Goal: Navigation & Orientation: Find specific page/section

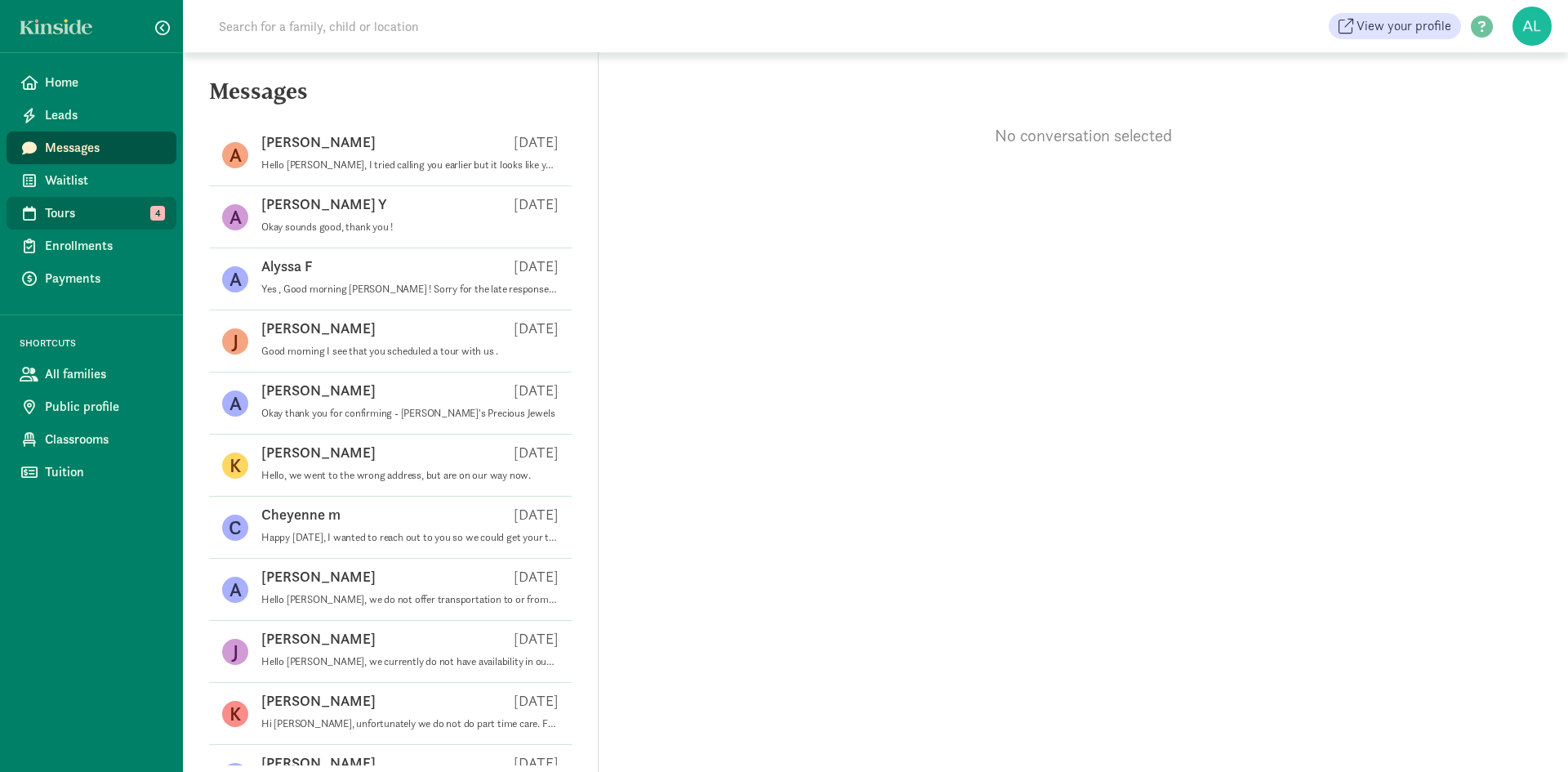
click at [71, 211] on span "Tours" at bounding box center [104, 213] width 119 height 20
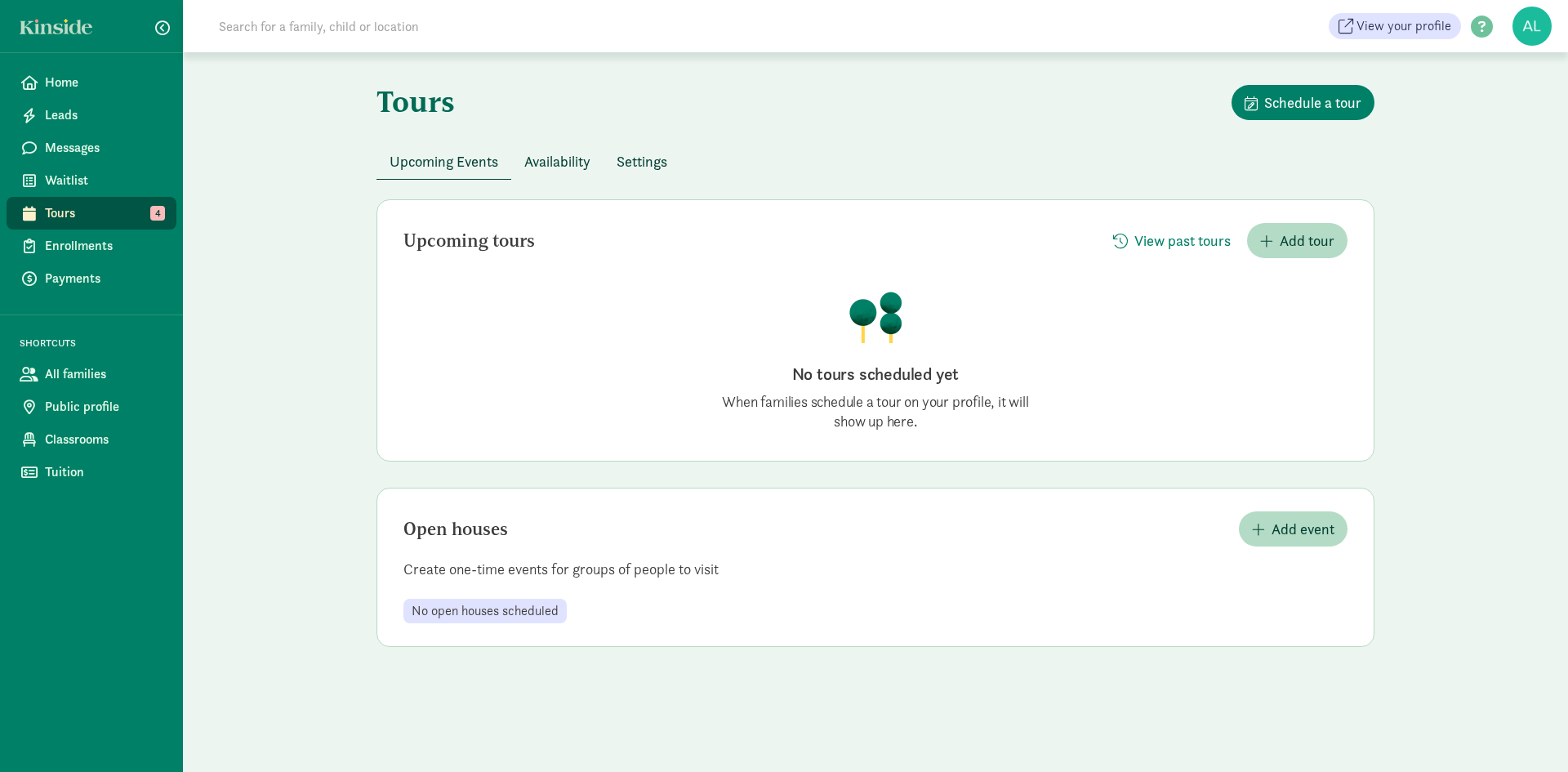
click at [71, 211] on span "Tours" at bounding box center [104, 213] width 119 height 20
click at [565, 156] on span "Availability" at bounding box center [557, 161] width 66 height 22
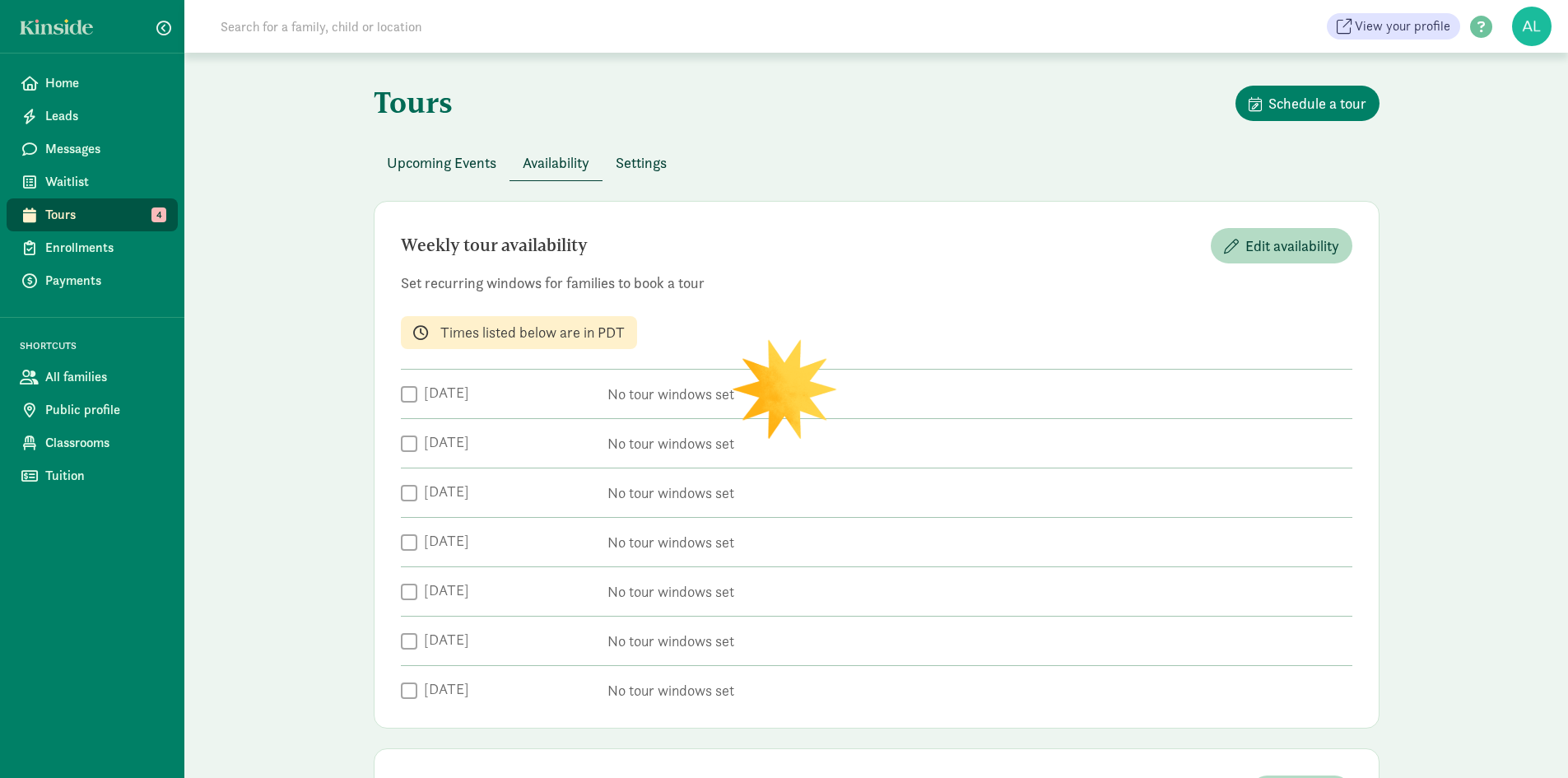
click at [653, 148] on button "Settings" at bounding box center [641, 162] width 78 height 35
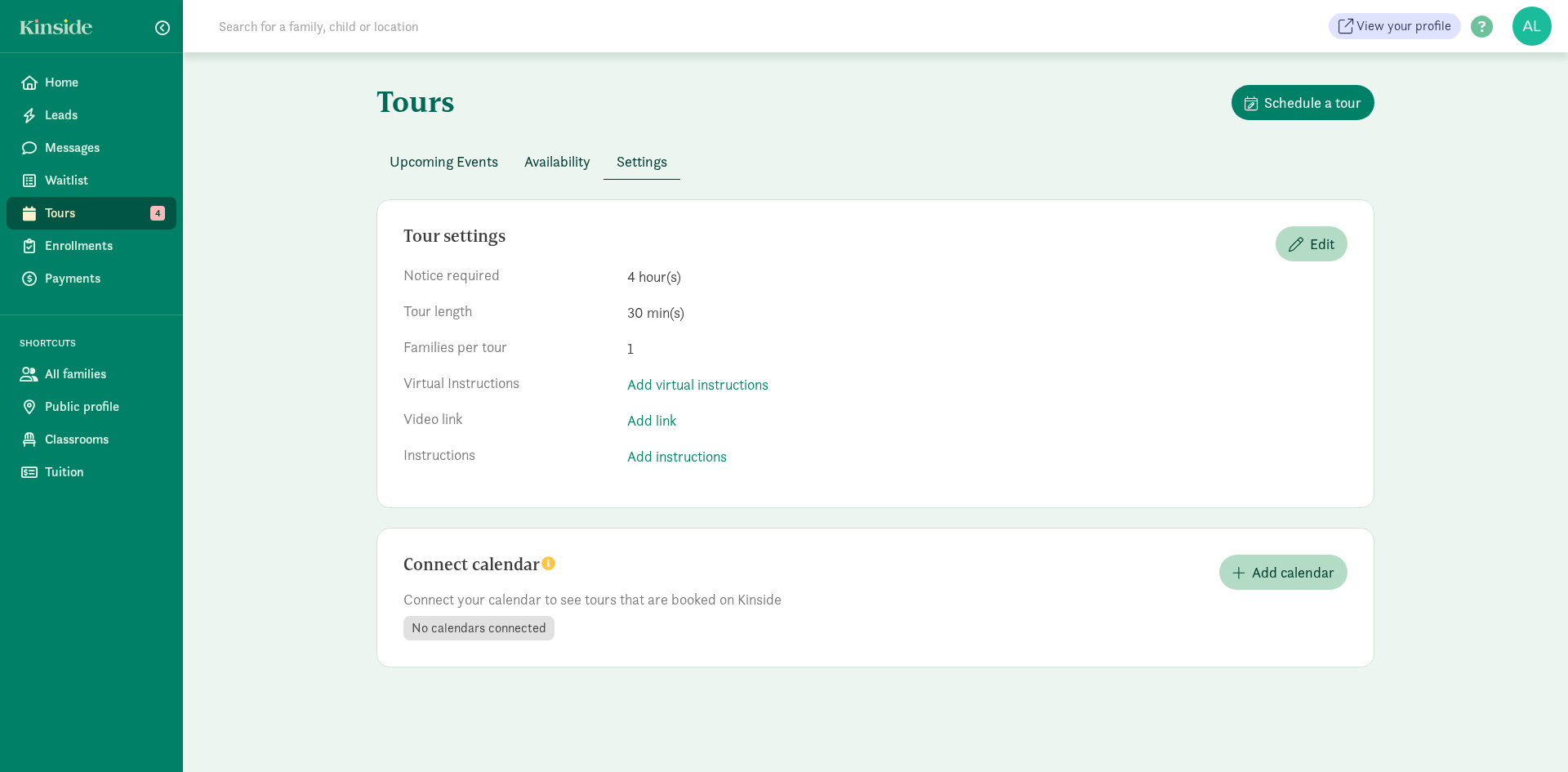
click at [498, 156] on span "Upcoming Events" at bounding box center [443, 161] width 108 height 22
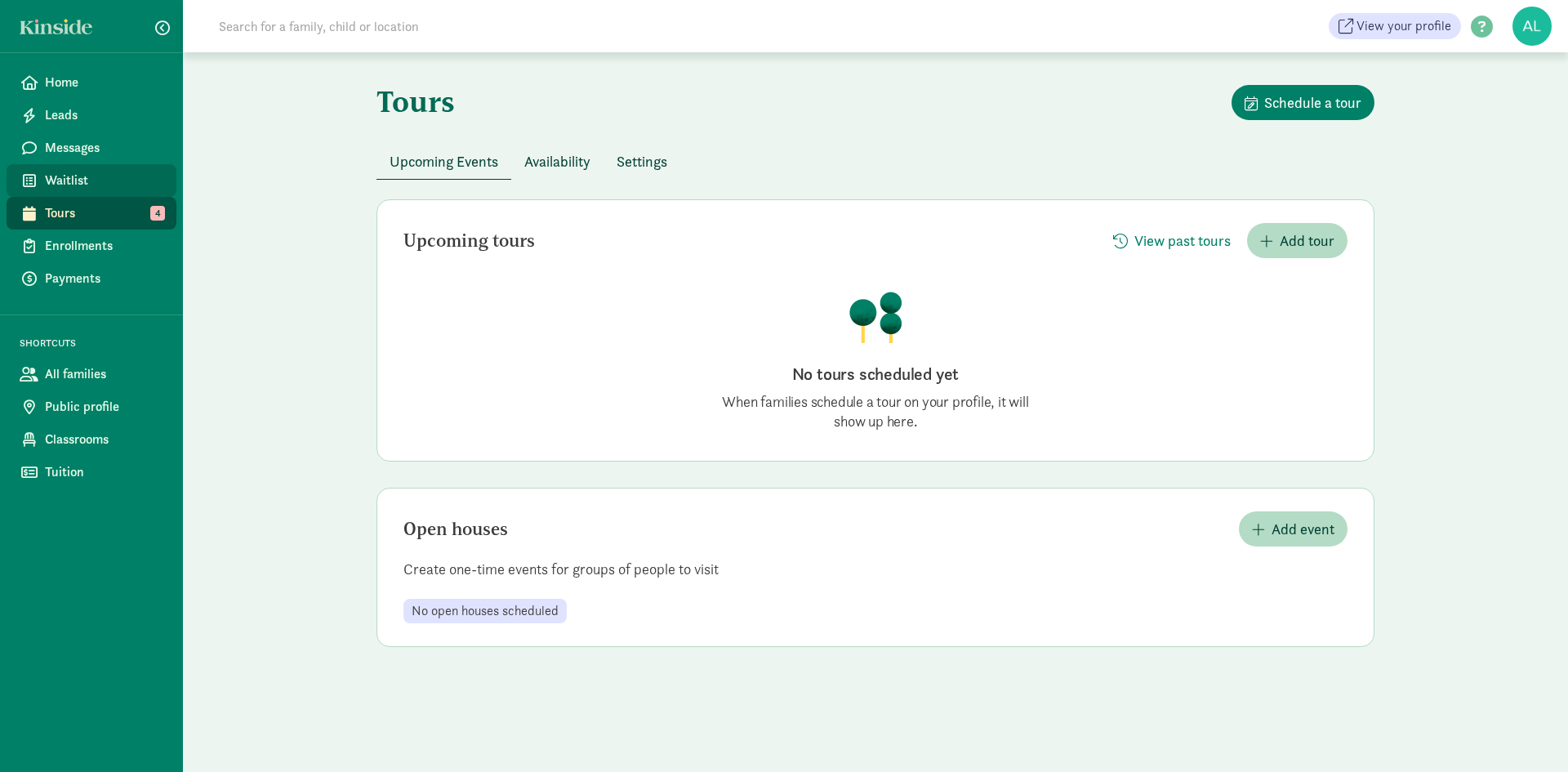
click at [106, 183] on span "Waitlist" at bounding box center [104, 180] width 119 height 20
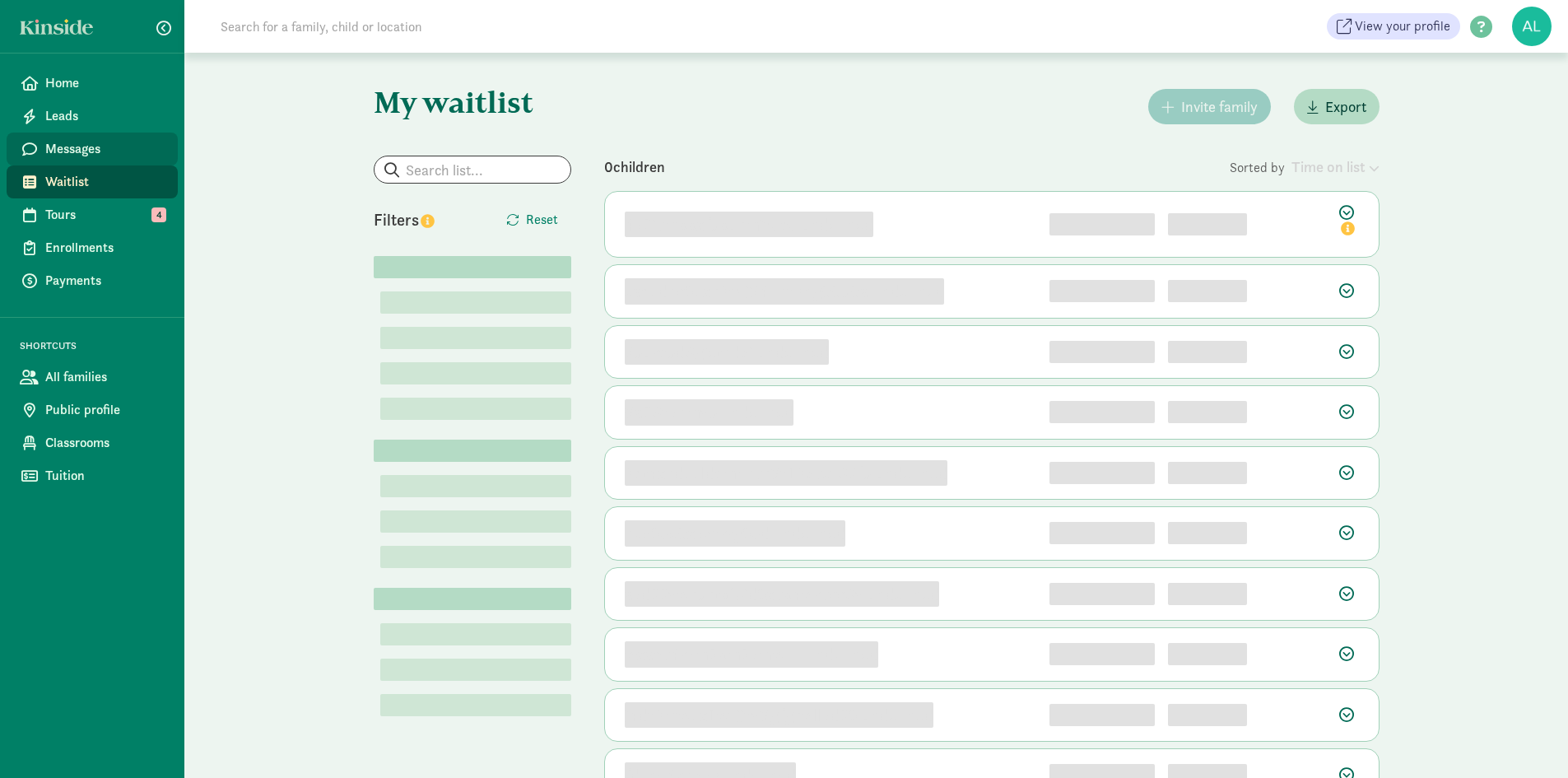
click at [105, 143] on span "Messages" at bounding box center [105, 149] width 120 height 20
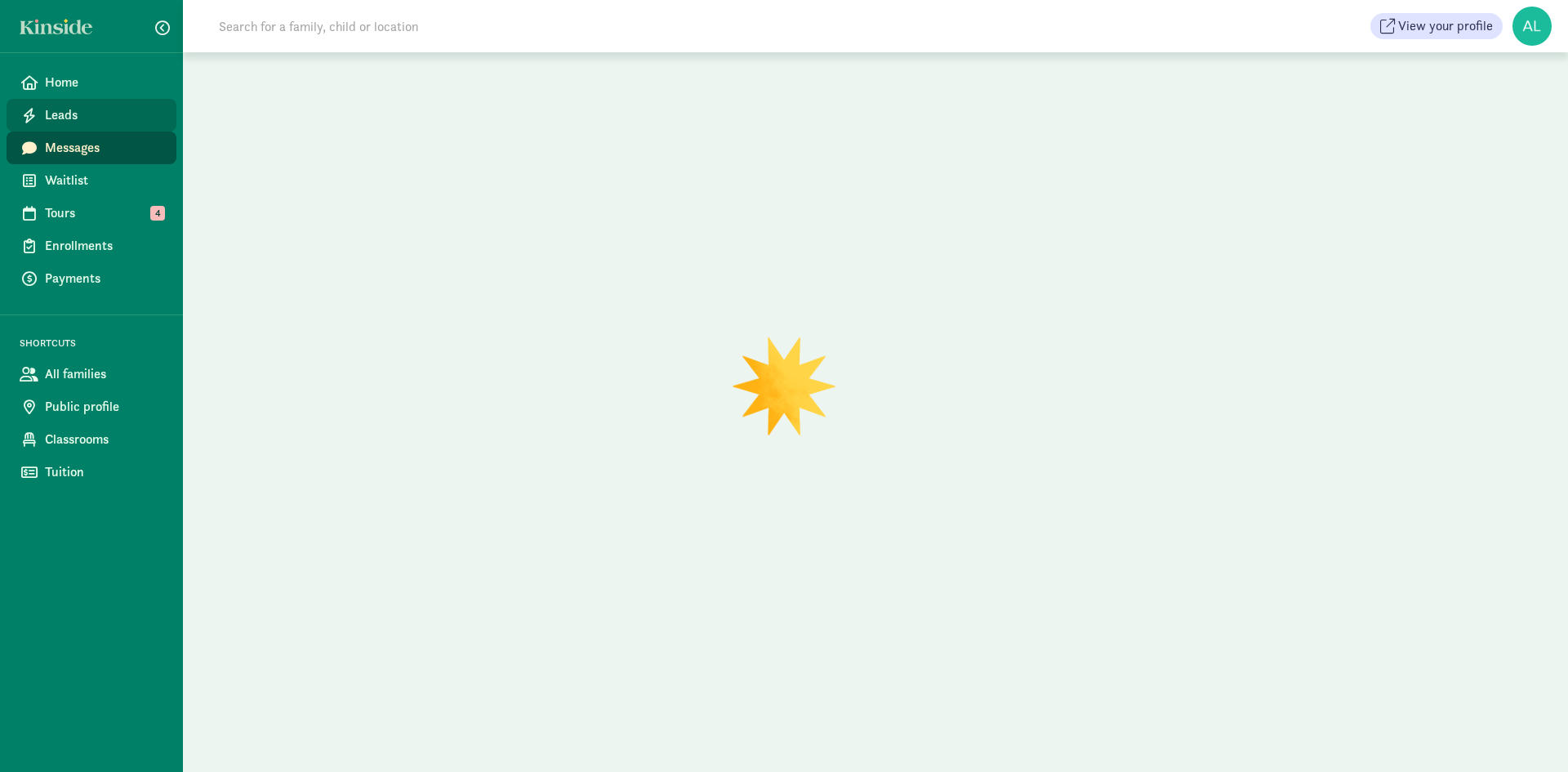
click at [87, 102] on link "Leads" at bounding box center [91, 115] width 169 height 33
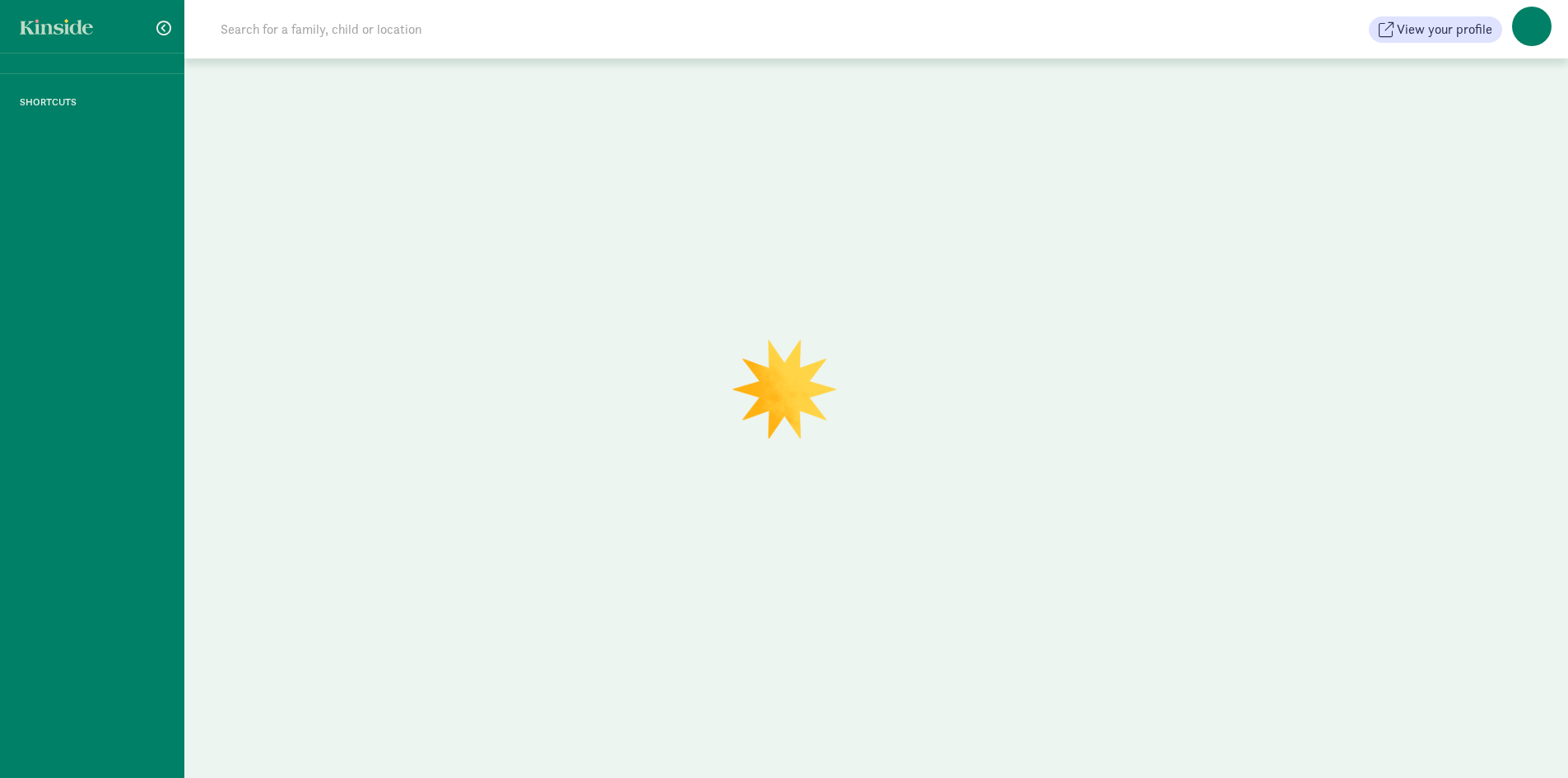
click at [84, 86] on div "SHORTCUTS" at bounding box center [92, 389] width 184 height 778
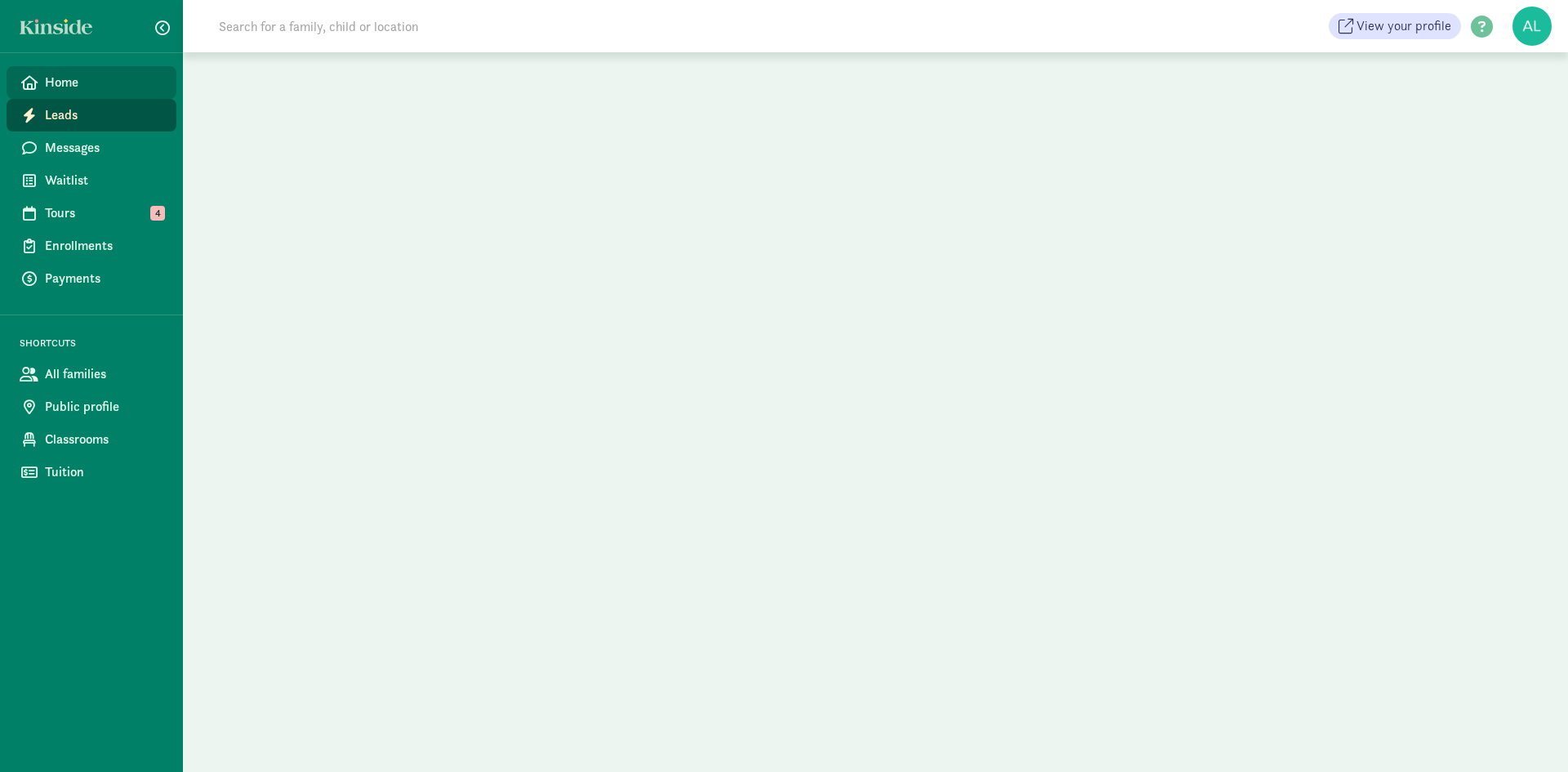
click at [82, 75] on span "Home" at bounding box center [104, 82] width 119 height 20
